Goal: Task Accomplishment & Management: Use online tool/utility

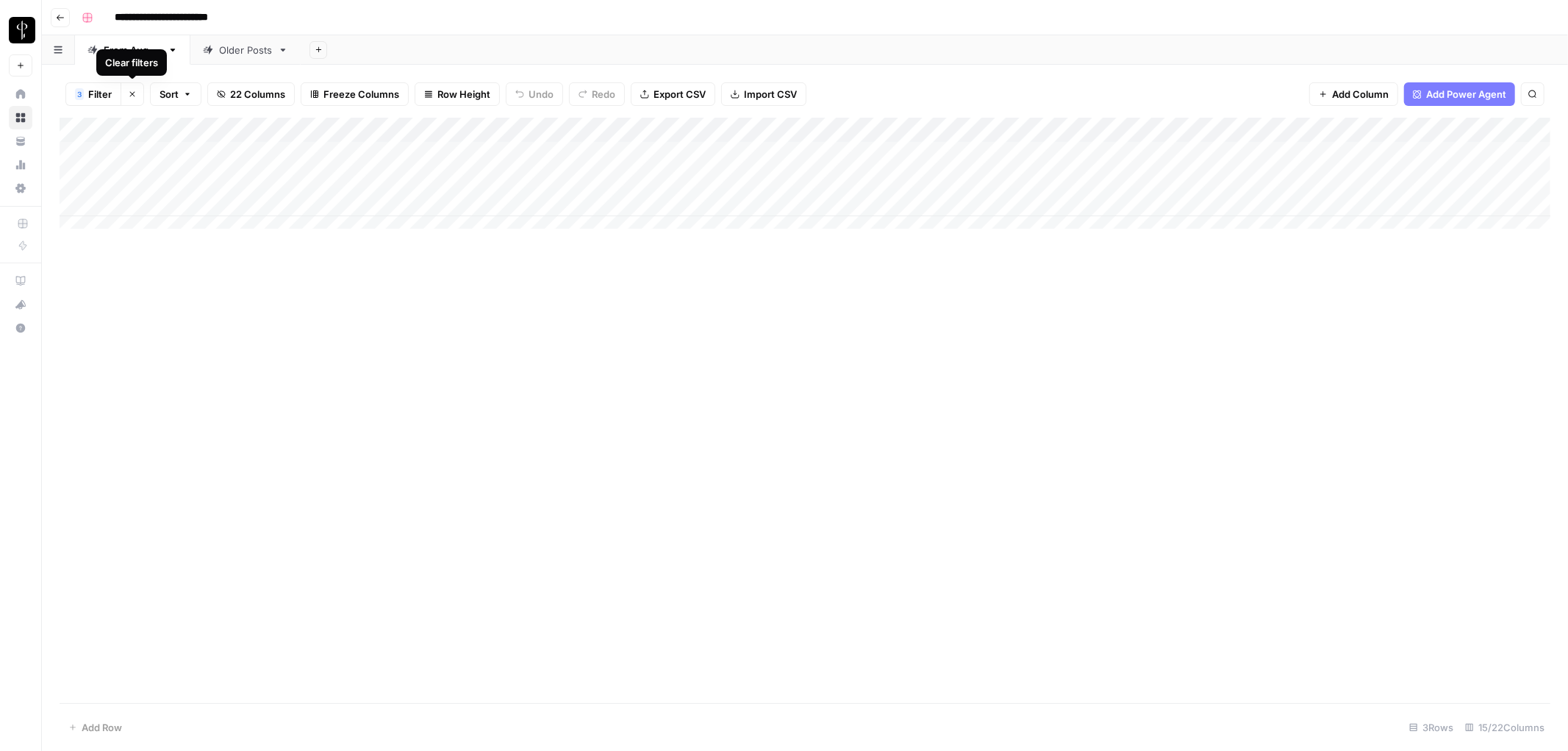
click at [133, 96] on icon "button" at bounding box center [132, 94] width 9 height 9
click at [99, 93] on button "Filter" at bounding box center [93, 94] width 56 height 24
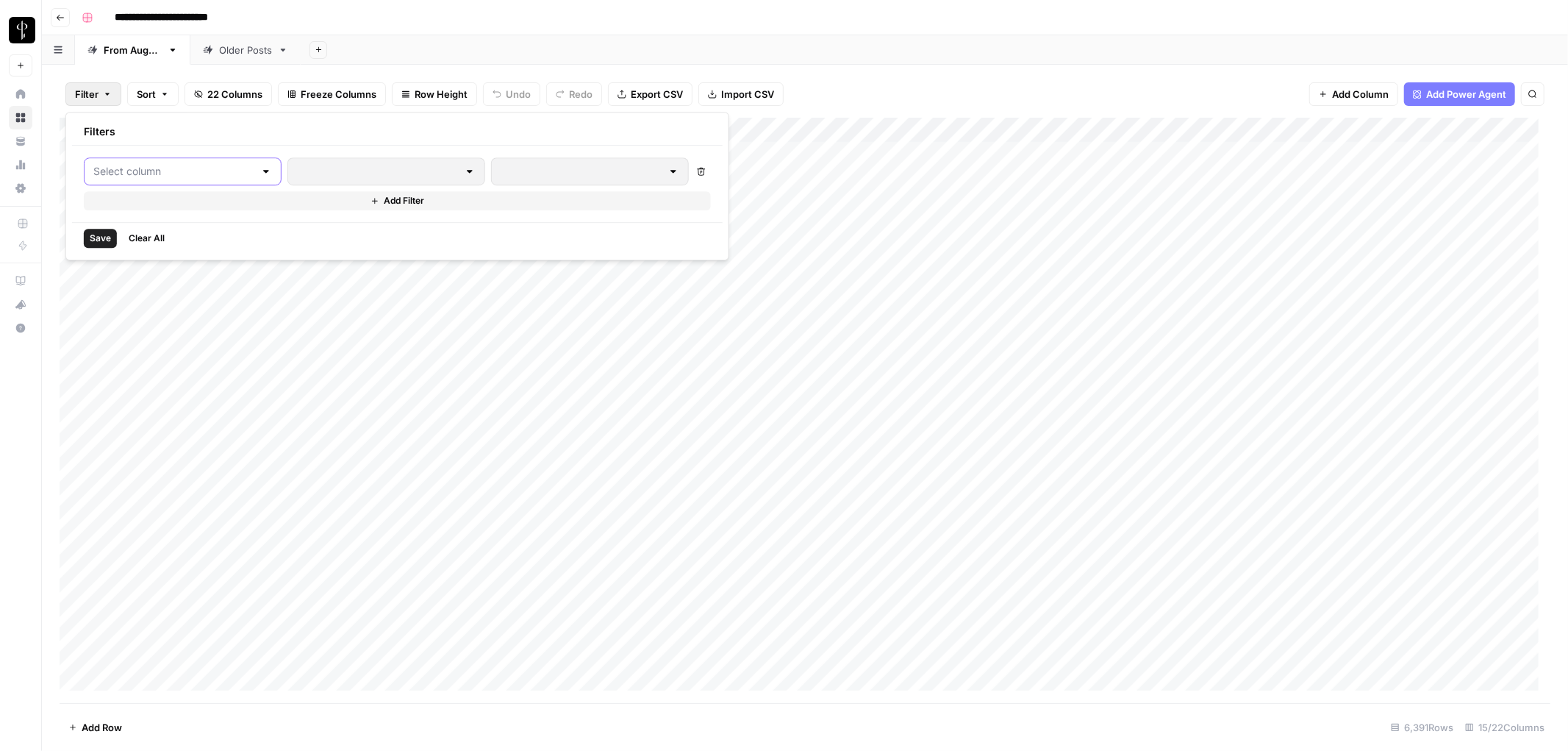
click at [171, 167] on input "text" at bounding box center [173, 171] width 161 height 15
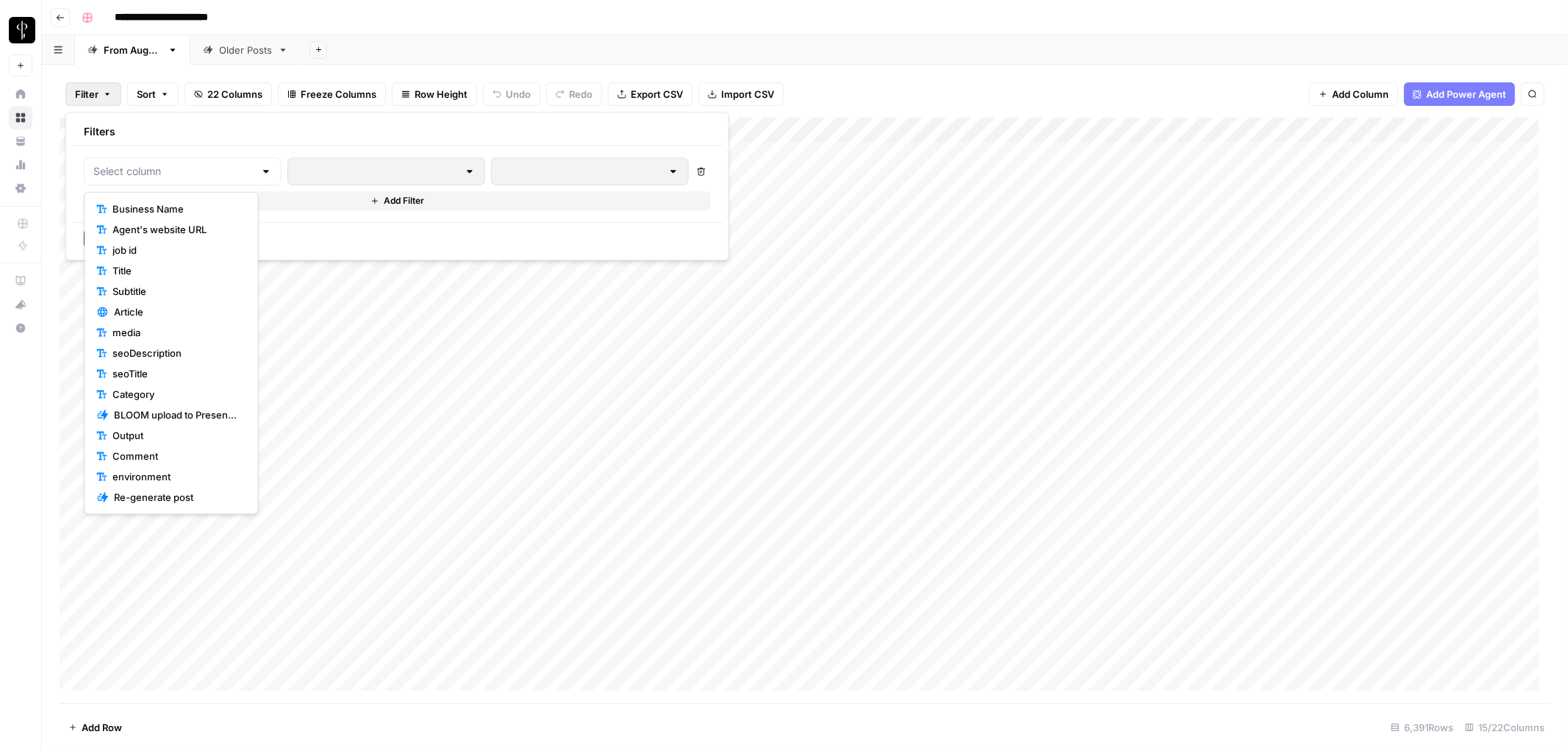
scroll to position [98, 0]
click at [148, 438] on span "Status" at bounding box center [176, 440] width 127 height 15
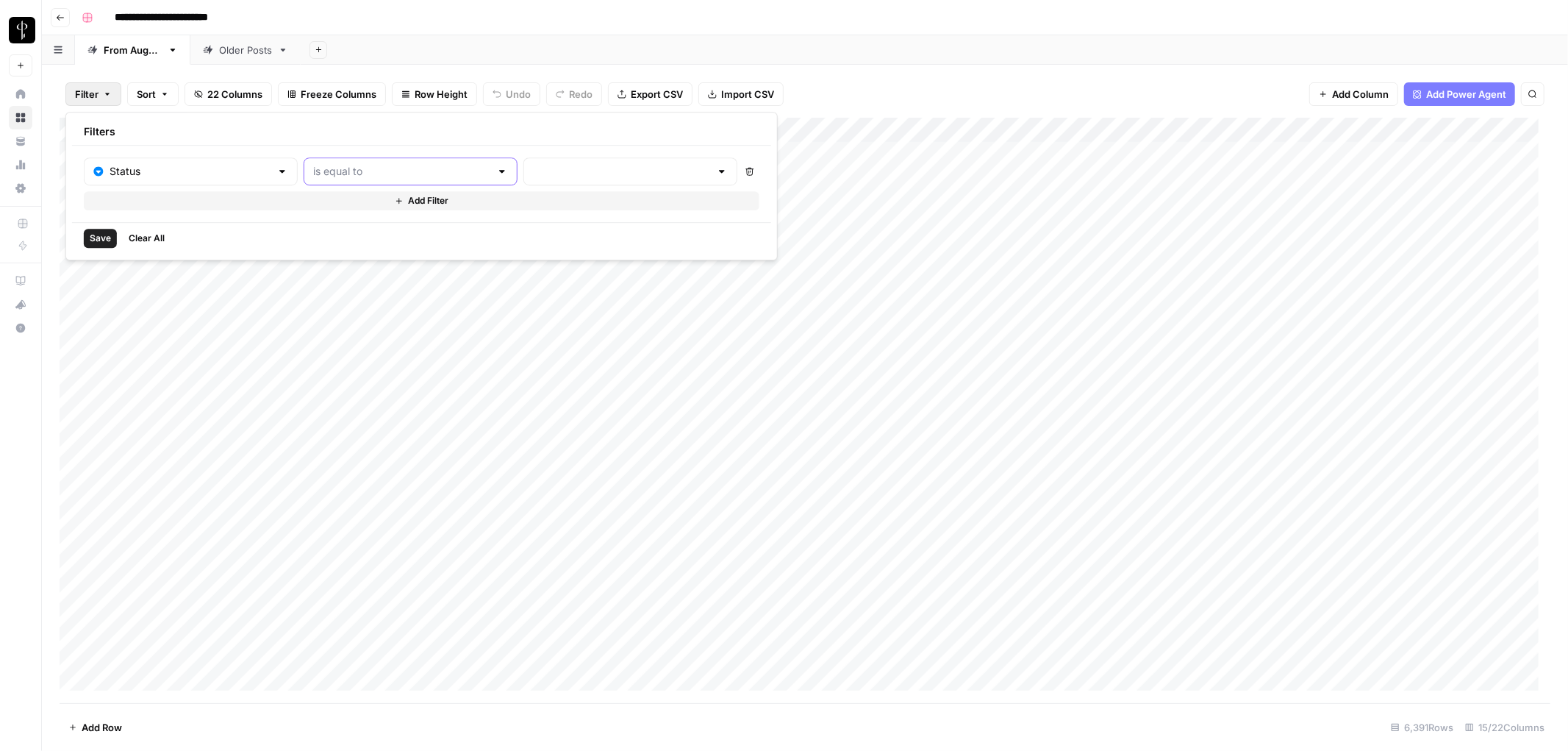
click at [350, 170] on input "text" at bounding box center [402, 171] width 177 height 15
click at [341, 229] on span "is not equal to" at bounding box center [372, 229] width 159 height 15
type input "is not equal to"
click at [546, 169] on input "text" at bounding box center [622, 171] width 177 height 15
click at [537, 202] on span "Posted" at bounding box center [577, 209] width 142 height 15
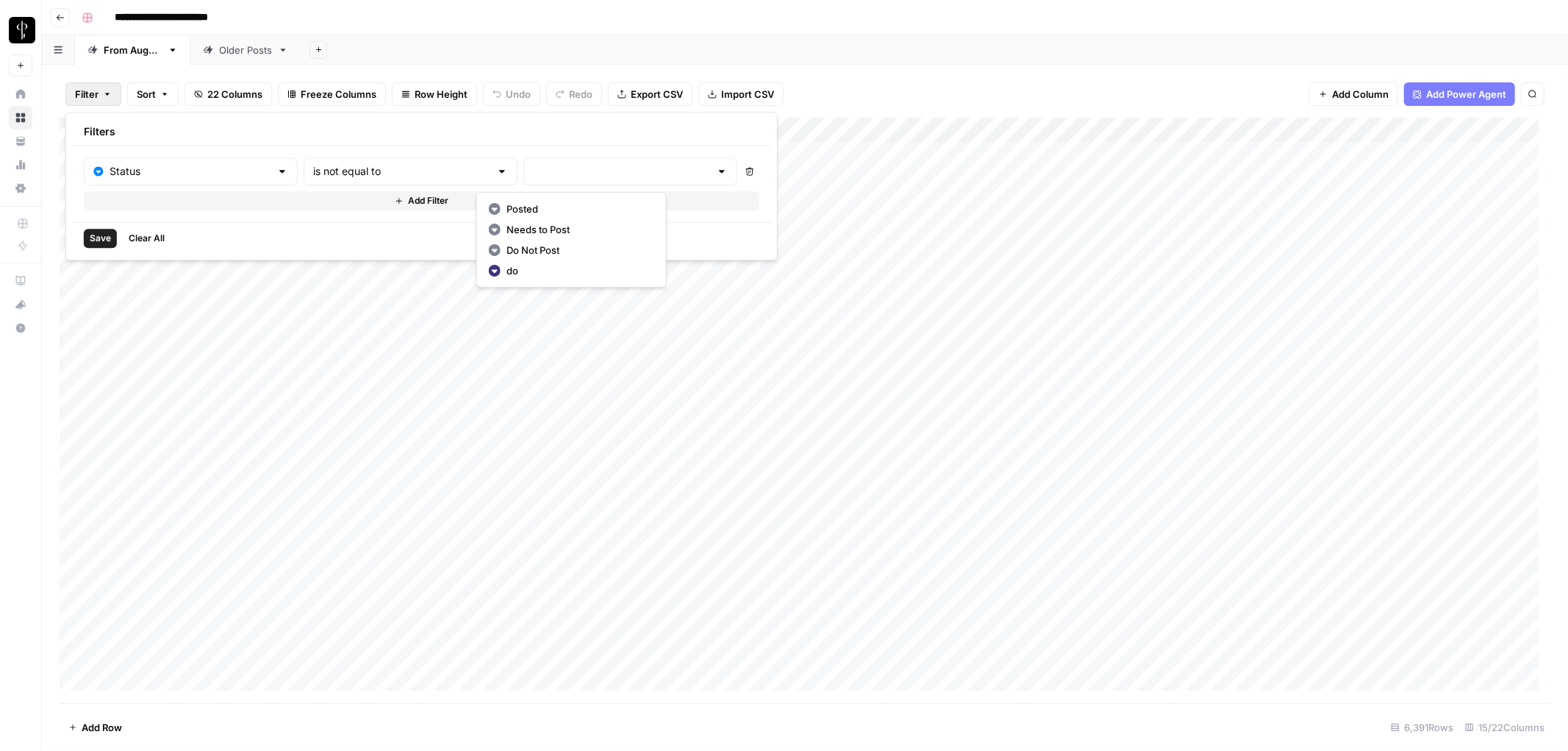
type input "Posted"
click at [397, 199] on icon "button" at bounding box center [401, 200] width 9 height 9
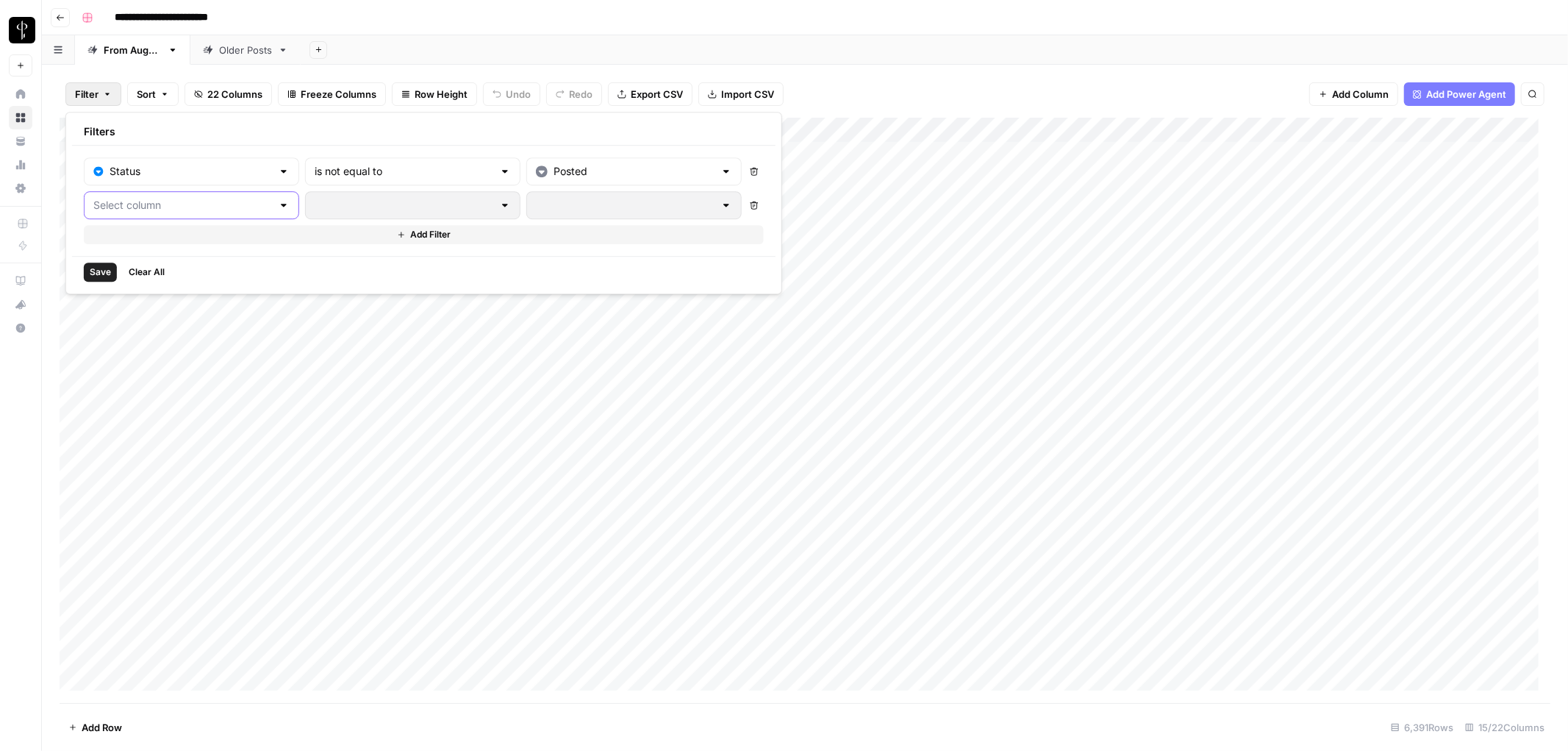
click at [155, 209] on input "text" at bounding box center [182, 205] width 178 height 15
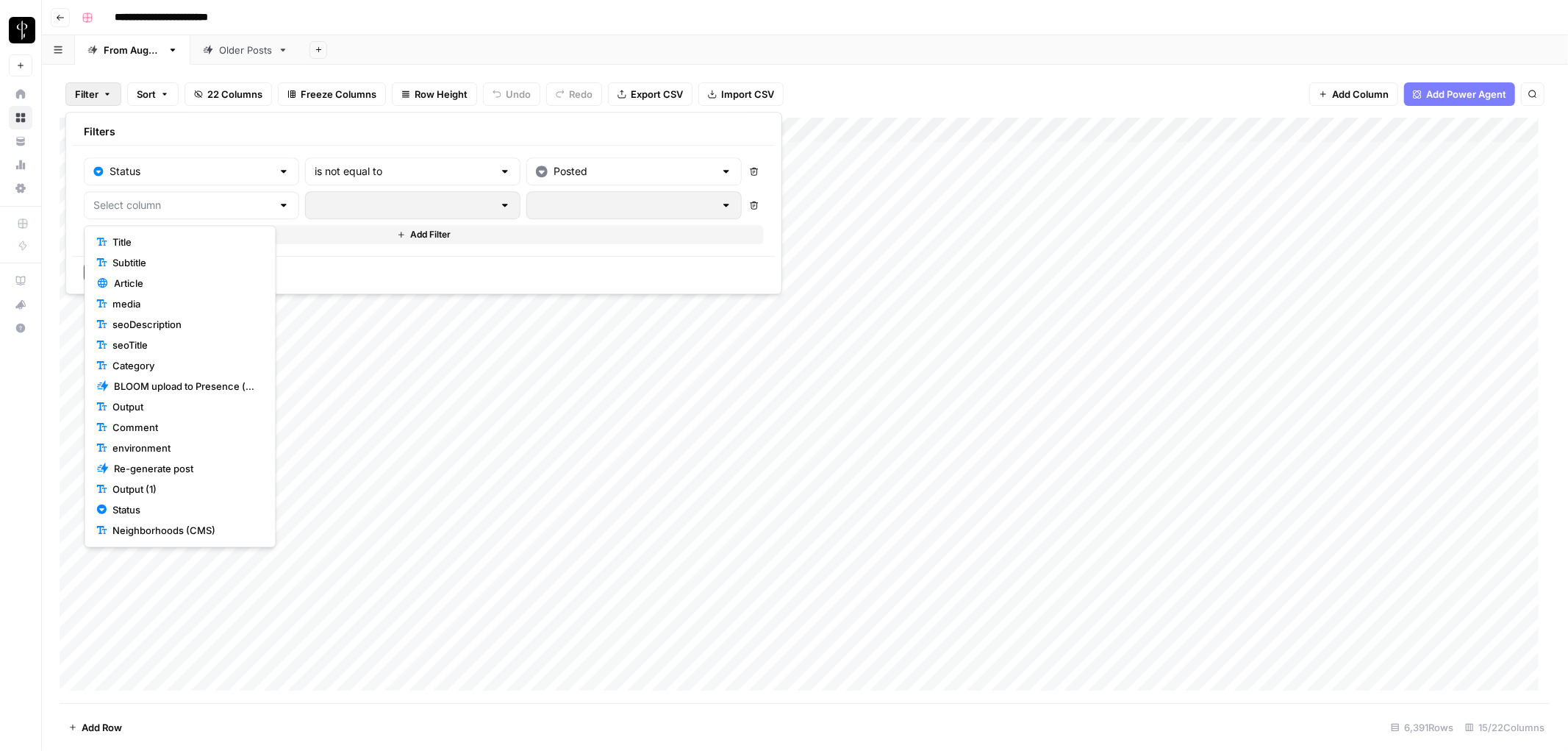
scroll to position [103, 0]
click at [130, 463] on span "Status" at bounding box center [185, 469] width 145 height 15
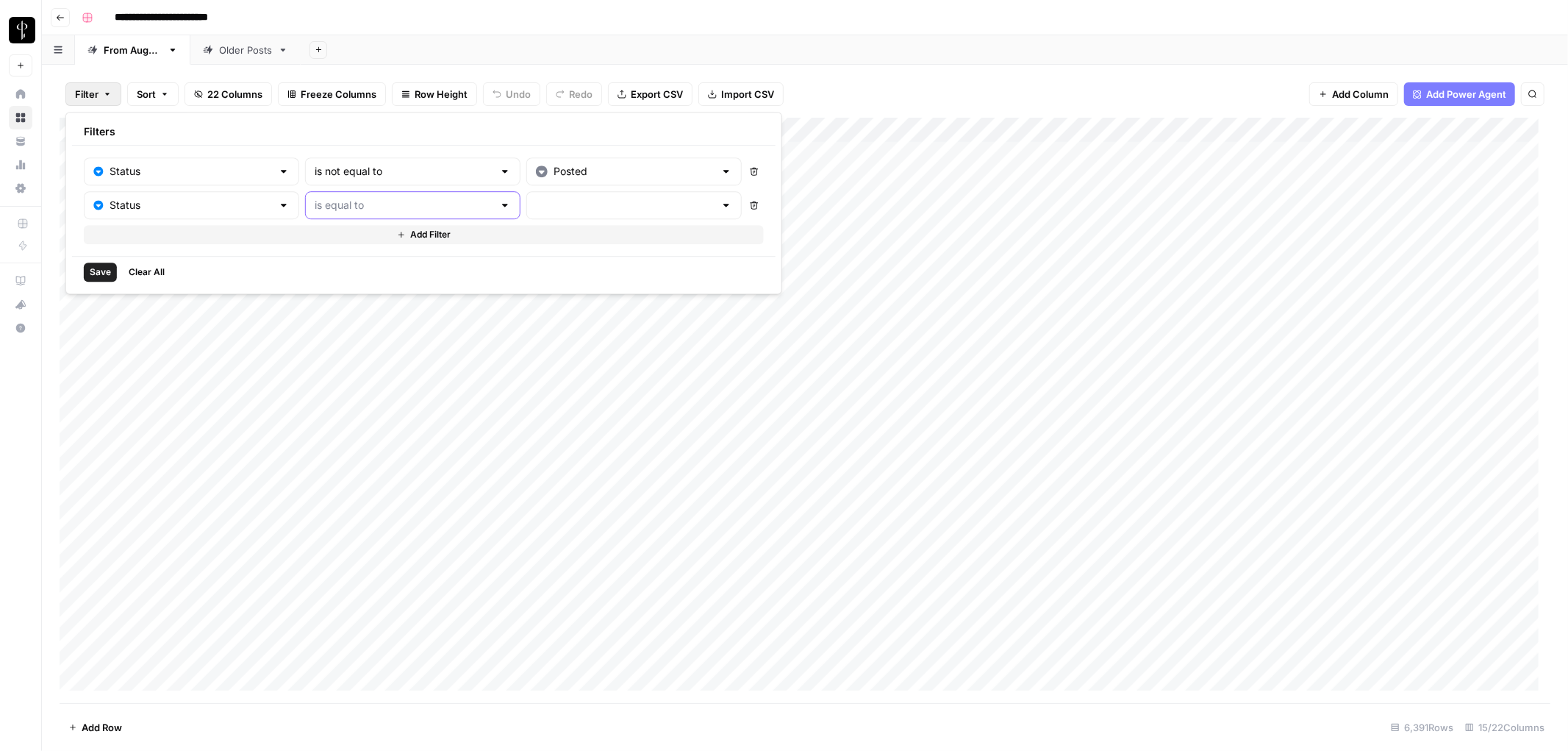
click at [330, 202] on input "text" at bounding box center [404, 205] width 178 height 15
click at [362, 263] on span "is not equal to" at bounding box center [374, 263] width 161 height 15
type input "is not equal to"
click at [539, 203] on input "text" at bounding box center [625, 205] width 178 height 15
click at [540, 263] on span "Needs to Post" at bounding box center [580, 263] width 143 height 15
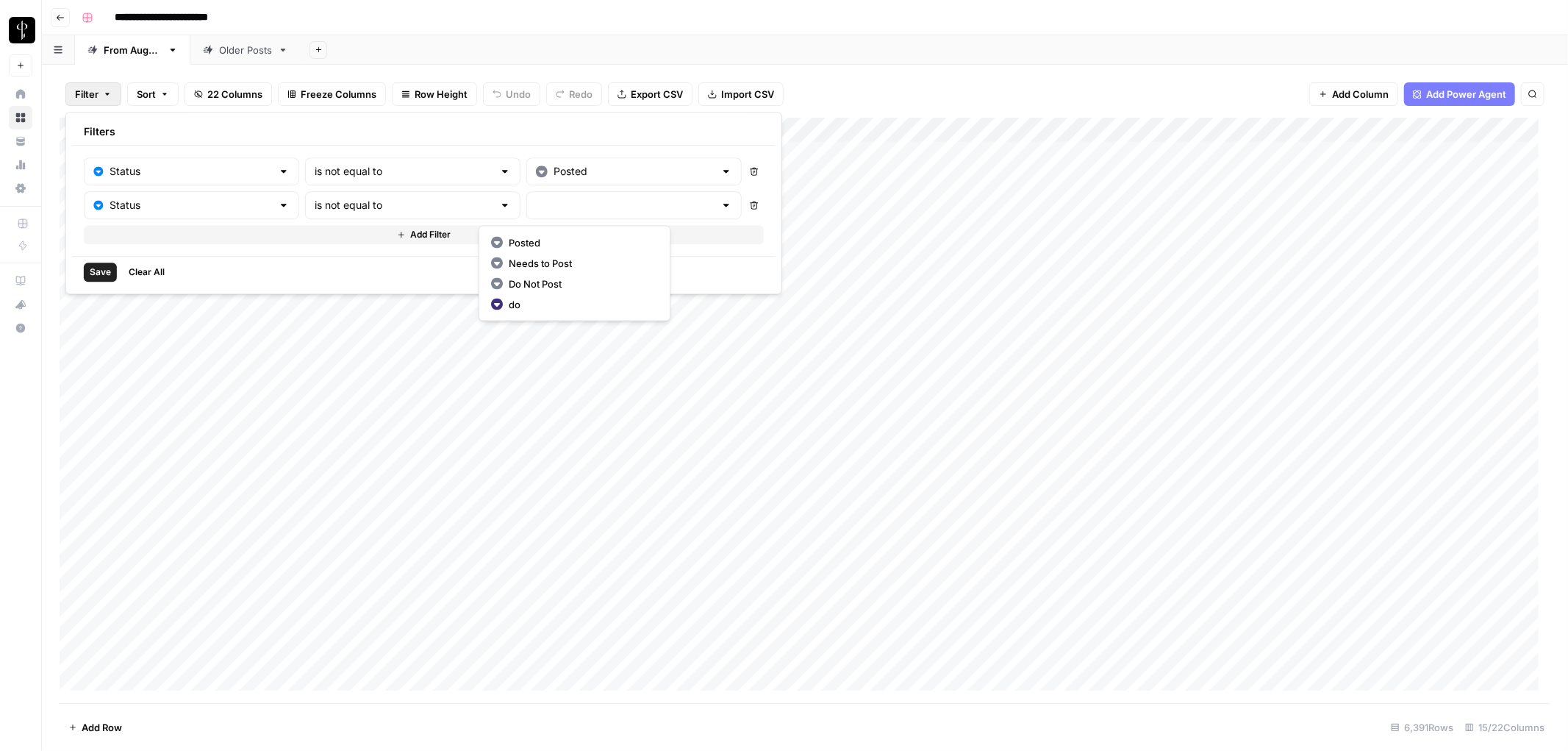
type input "Needs to Post"
click at [410, 229] on span "Add Filter" at bounding box center [429, 235] width 40 height 13
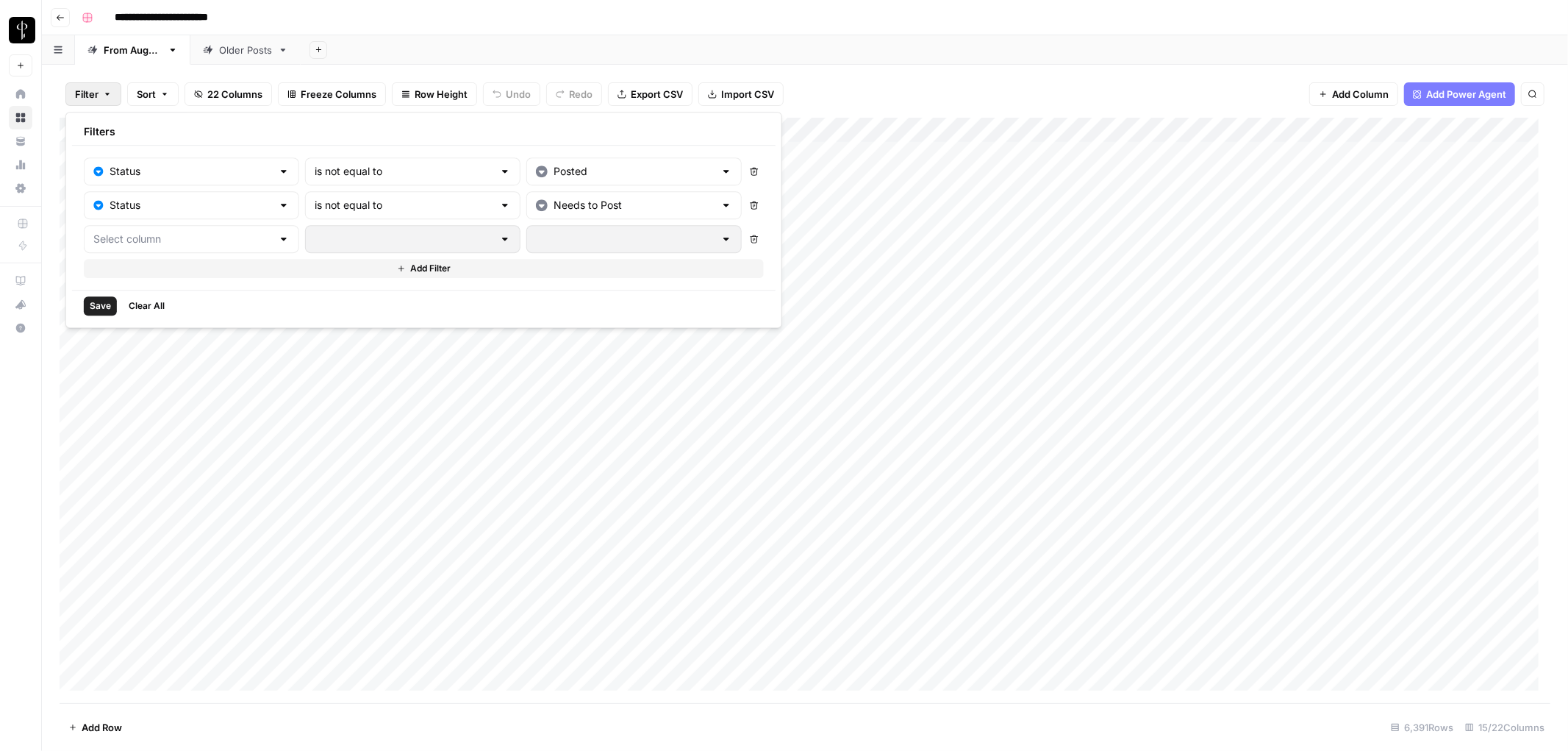
click at [278, 237] on div at bounding box center [284, 239] width 11 height 15
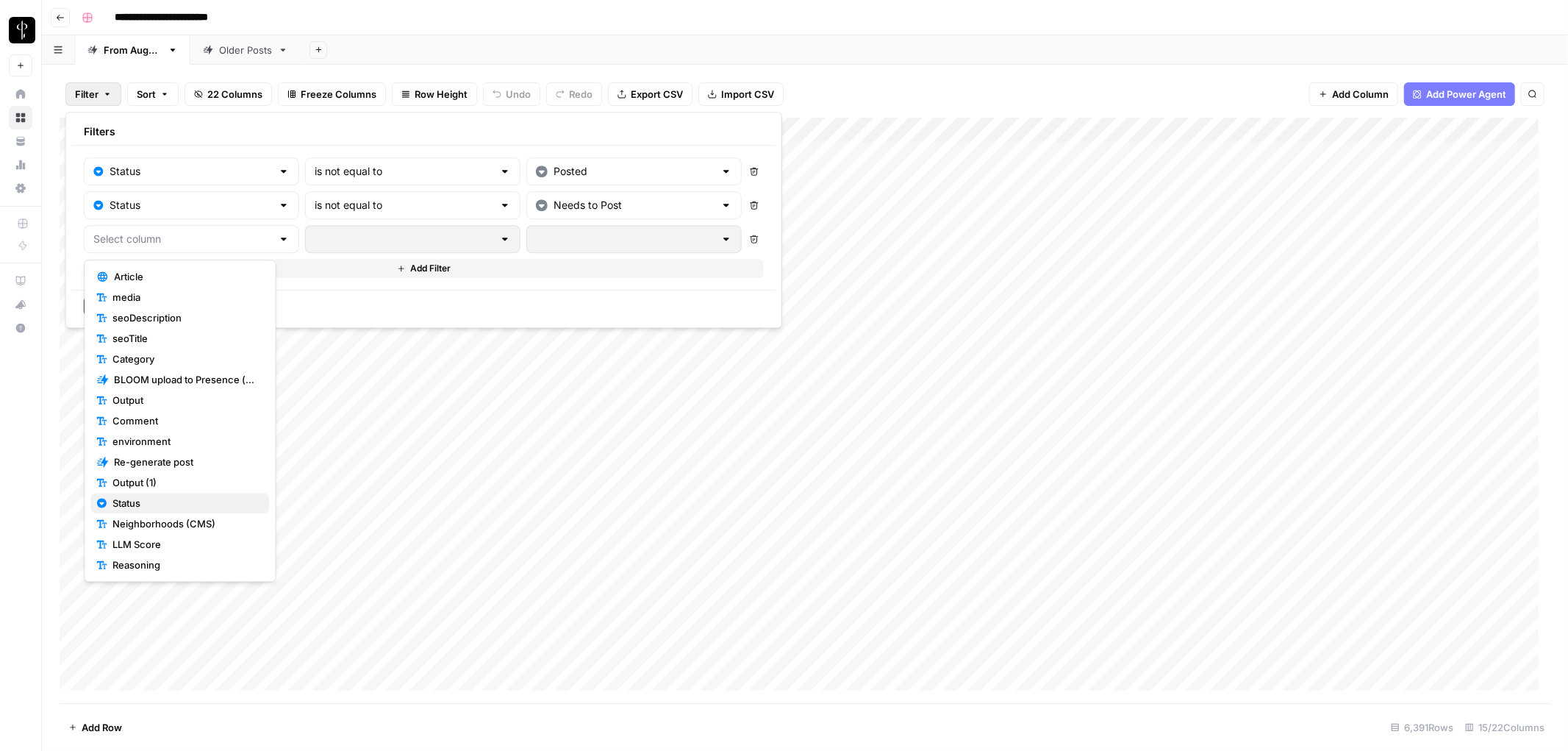
click at [145, 494] on button "Status" at bounding box center [180, 502] width 178 height 20
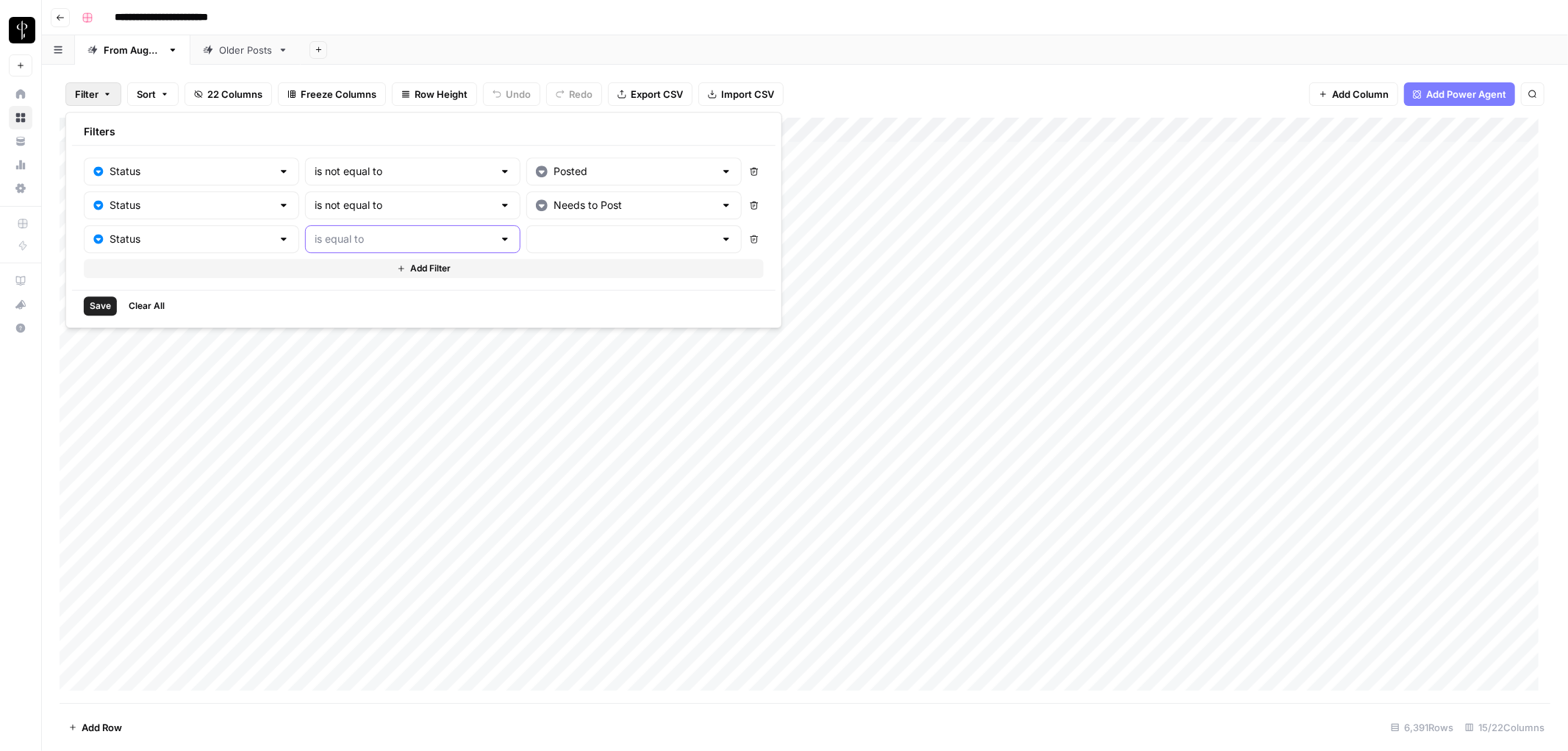
click at [366, 244] on input "text" at bounding box center [404, 239] width 178 height 15
click at [375, 299] on span "is not equal to" at bounding box center [374, 297] width 161 height 15
type input "is not equal to"
click at [554, 236] on input "text" at bounding box center [625, 239] width 178 height 15
click at [533, 317] on span "Do Not Post" at bounding box center [580, 317] width 143 height 15
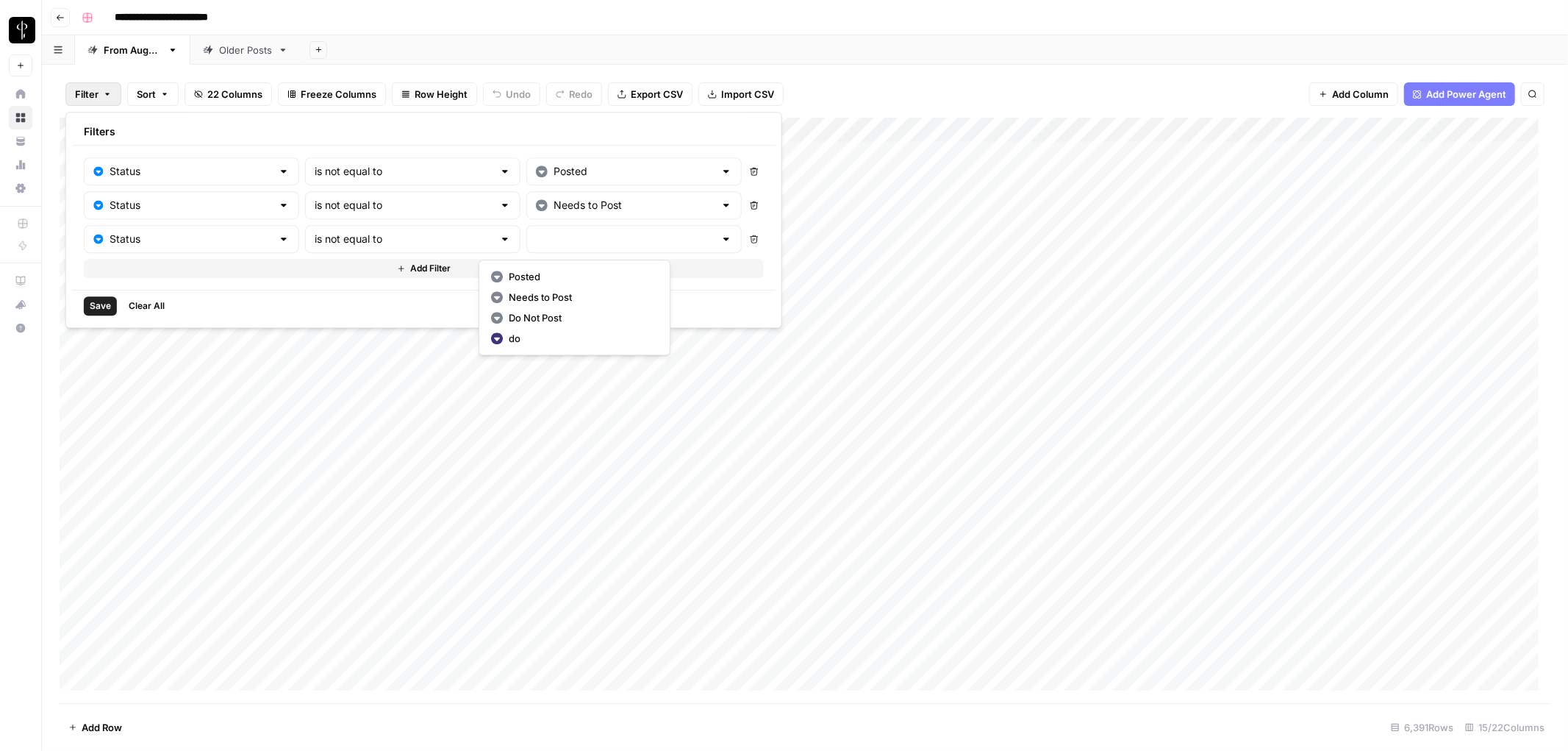
type input "Do Not Post"
click at [100, 308] on span "Save" at bounding box center [101, 306] width 21 height 13
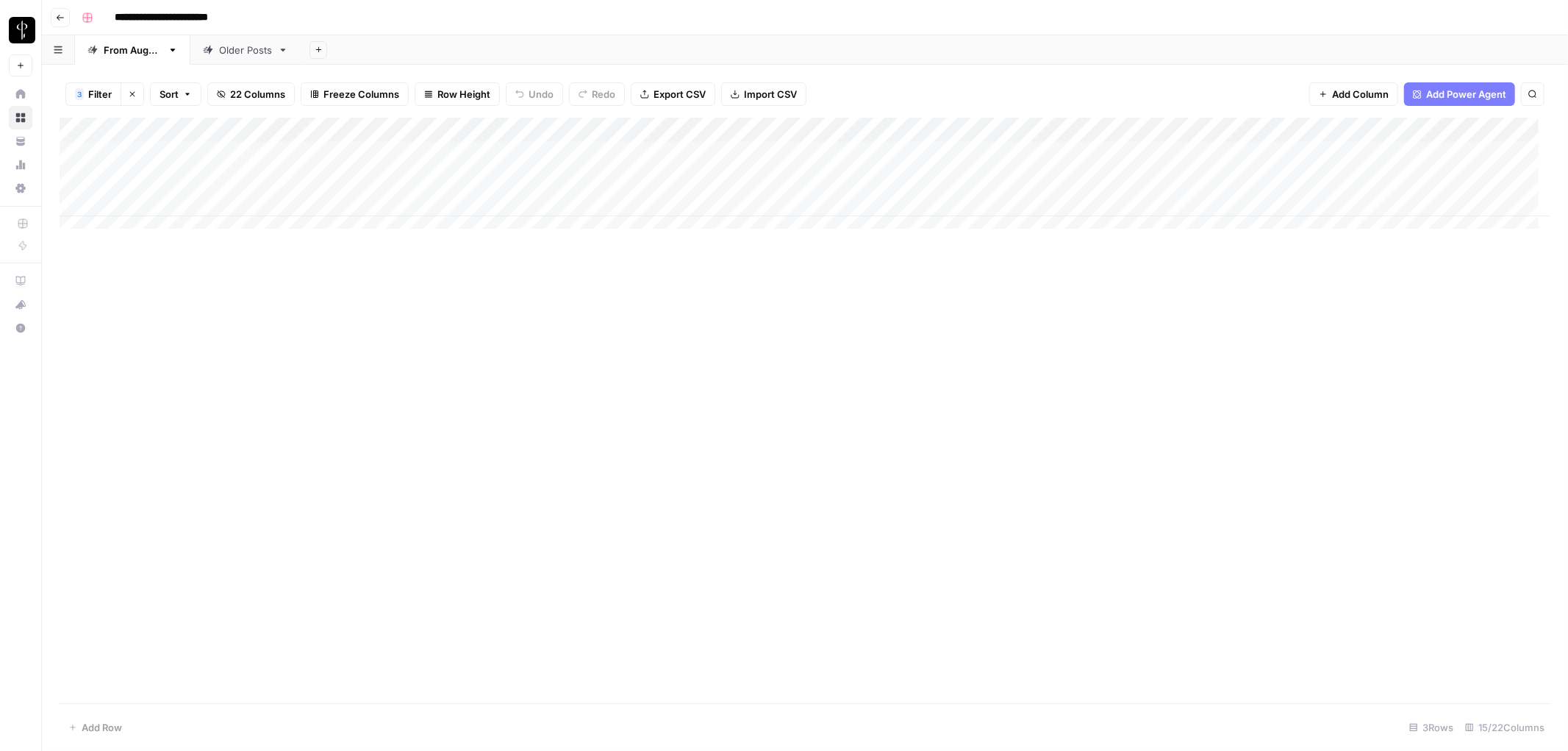
click at [522, 354] on div "Add Column" at bounding box center [805, 410] width 1491 height 585
